Goal: Transaction & Acquisition: Purchase product/service

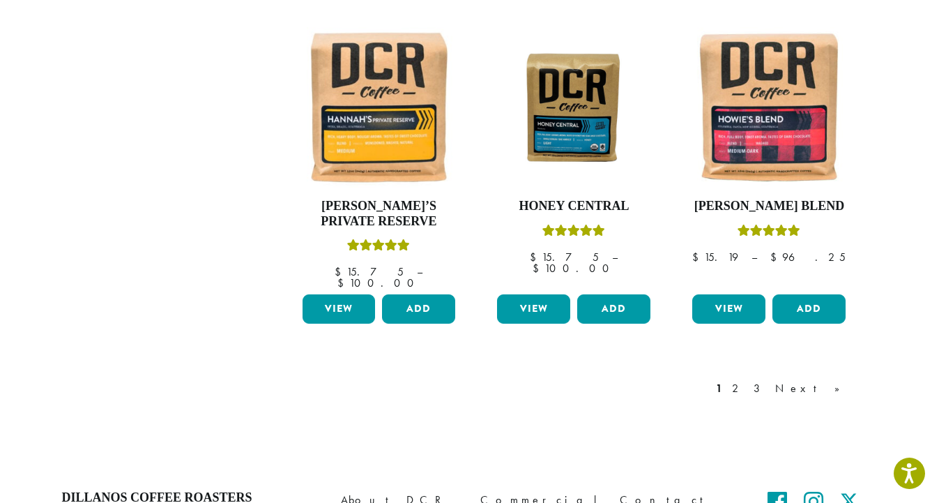
scroll to position [1189, 0]
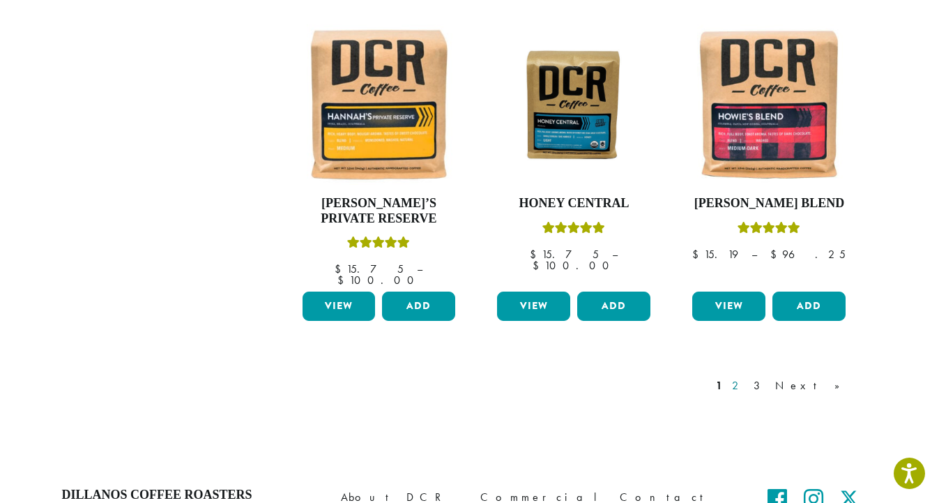
click at [747, 377] on link "2" at bounding box center [737, 385] width 17 height 17
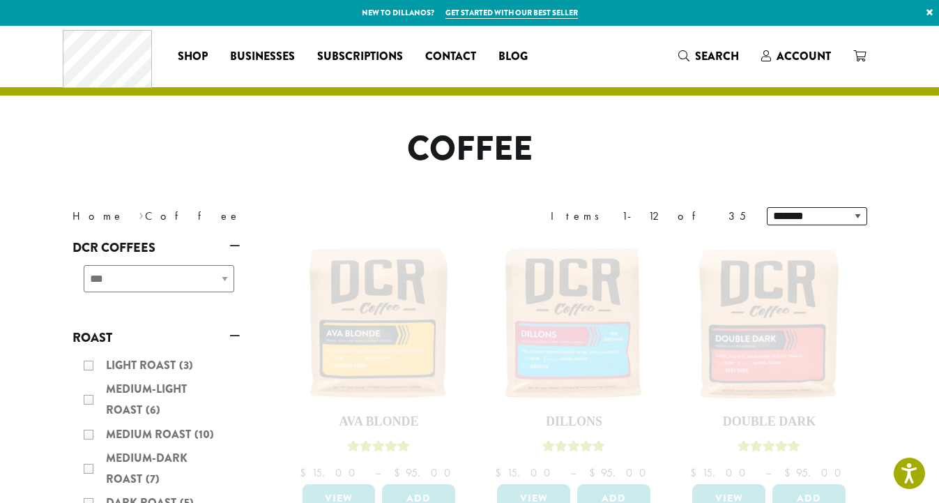
click at [151, 370] on div "Light Roast (3) Medium-Light Roast (6) Medium Roast (10) Medium-Dark Roast (7) …" at bounding box center [156, 445] width 167 height 193
click at [90, 364] on div "Light Roast (3) Medium-Light Roast (6) Medium Roast (10) Medium-Dark Roast (7) …" at bounding box center [156, 445] width 167 height 193
click at [93, 365] on div "Light Roast (3) Medium-Light Roast (6) Medium Roast (10) Medium-Dark Roast (7) …" at bounding box center [156, 445] width 167 height 193
click at [91, 364] on div "Light Roast (3) Medium-Light Roast (6) Medium Roast (10) Medium-Dark Roast (7) …" at bounding box center [156, 445] width 167 height 193
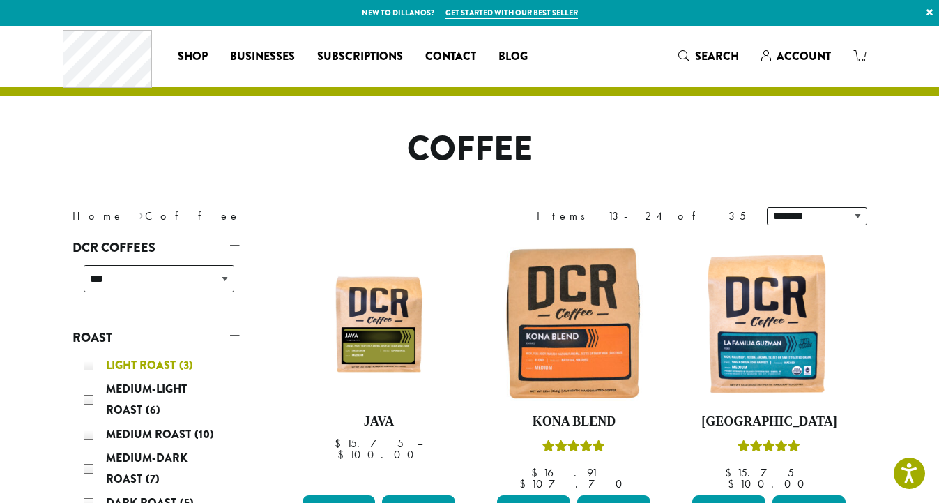
click at [95, 366] on div "Light Roast (3)" at bounding box center [159, 365] width 151 height 21
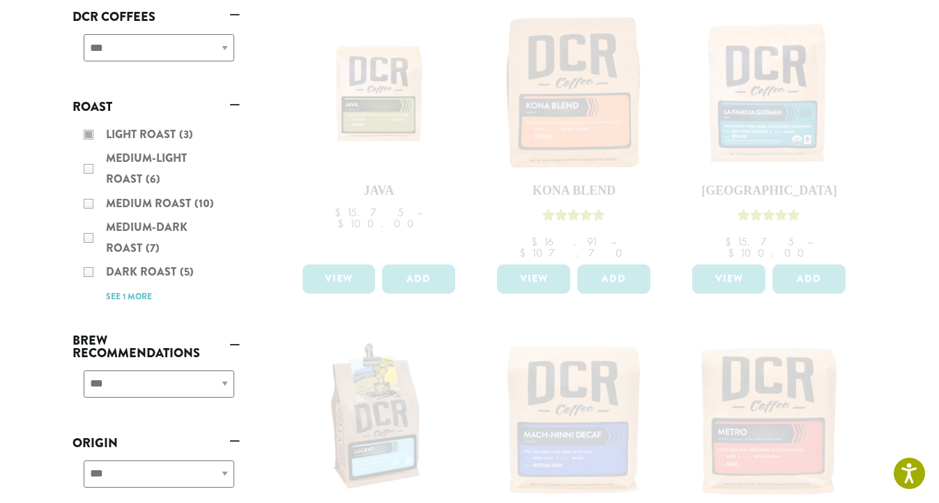
scroll to position [123, 0]
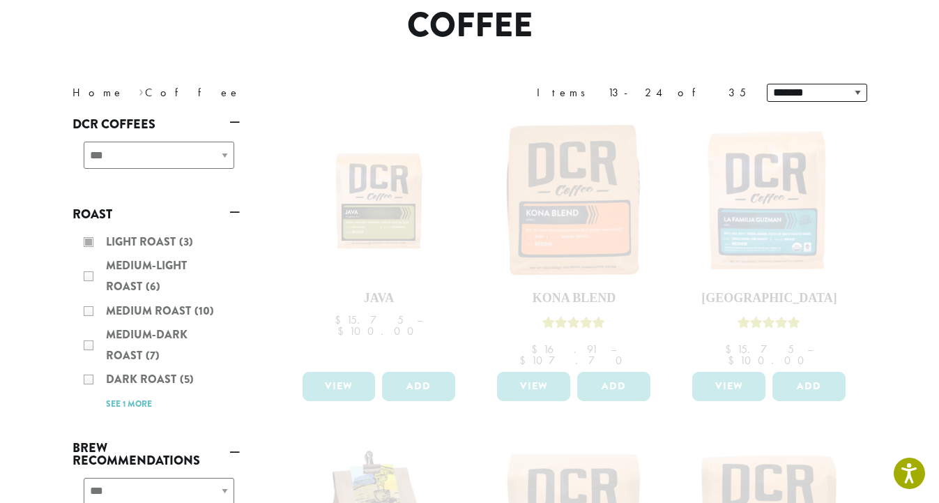
click at [88, 240] on div "Light Roast (3) Medium-Light Roast (6) Medium Roast (10) Medium-Dark Roast (7) …" at bounding box center [156, 322] width 167 height 193
click at [93, 277] on div "Light Roast (3) Medium-Light Roast (6) Medium Roast (10) Medium-Dark Roast (7) …" at bounding box center [156, 322] width 167 height 193
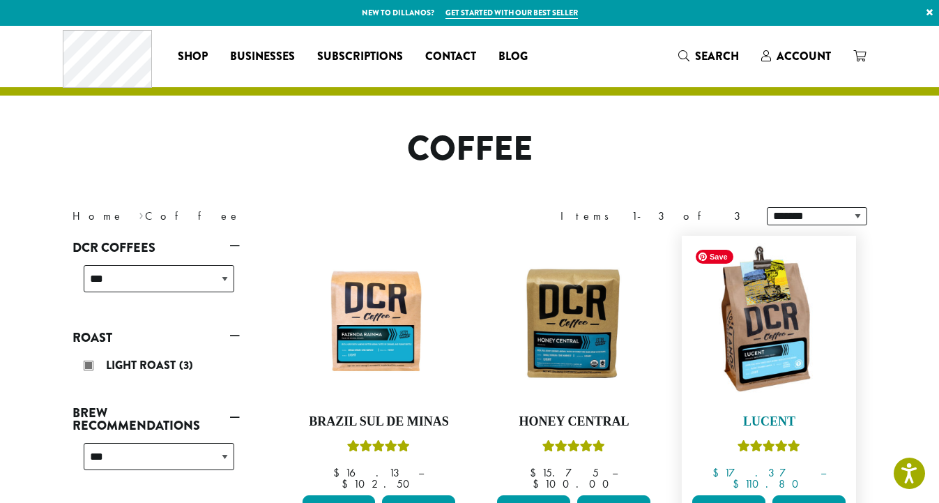
click at [772, 368] on img at bounding box center [769, 323] width 160 height 160
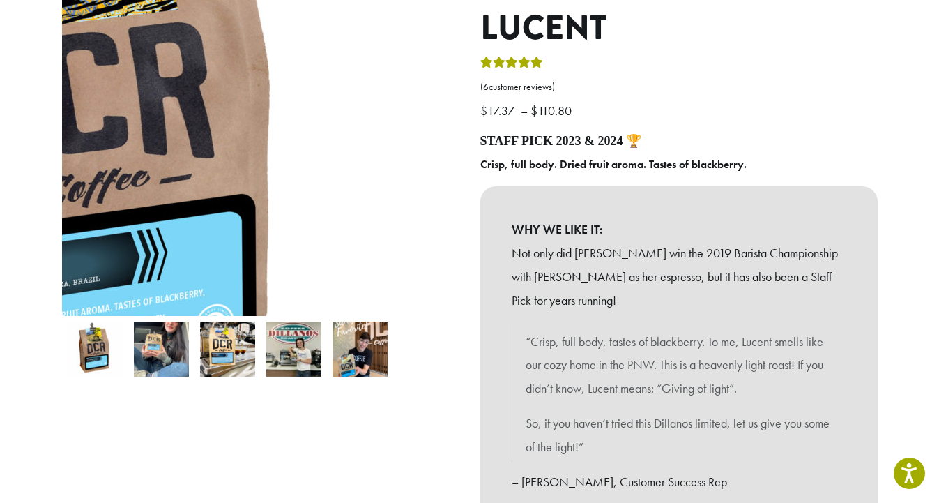
scroll to position [286, 0]
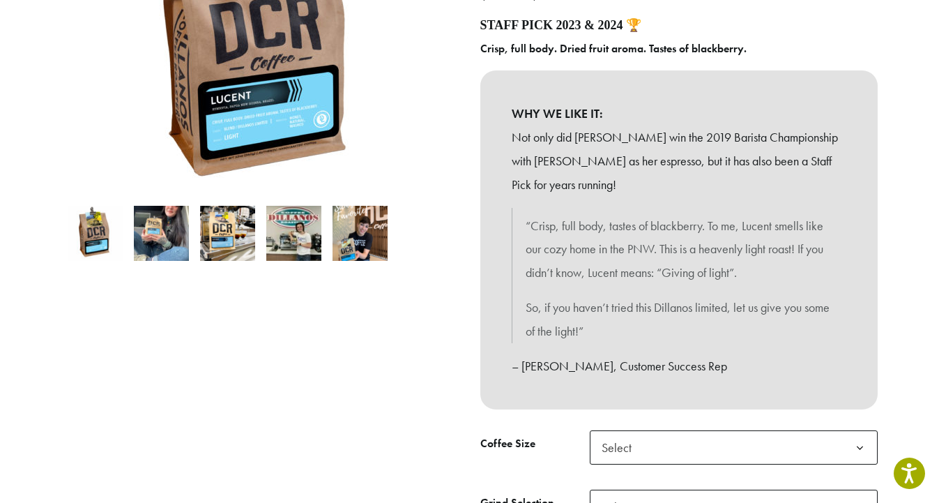
click at [365, 238] on img at bounding box center [360, 233] width 55 height 55
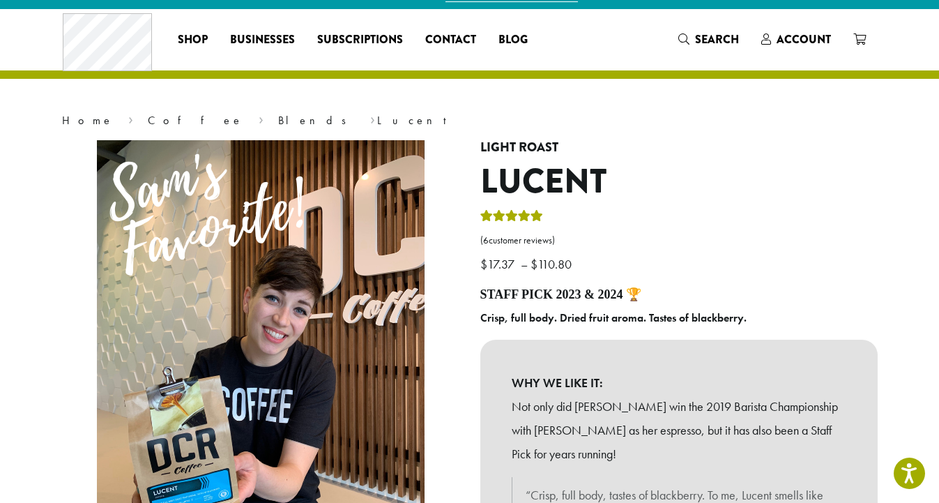
scroll to position [0, 0]
